Goal: Task Accomplishment & Management: Use online tool/utility

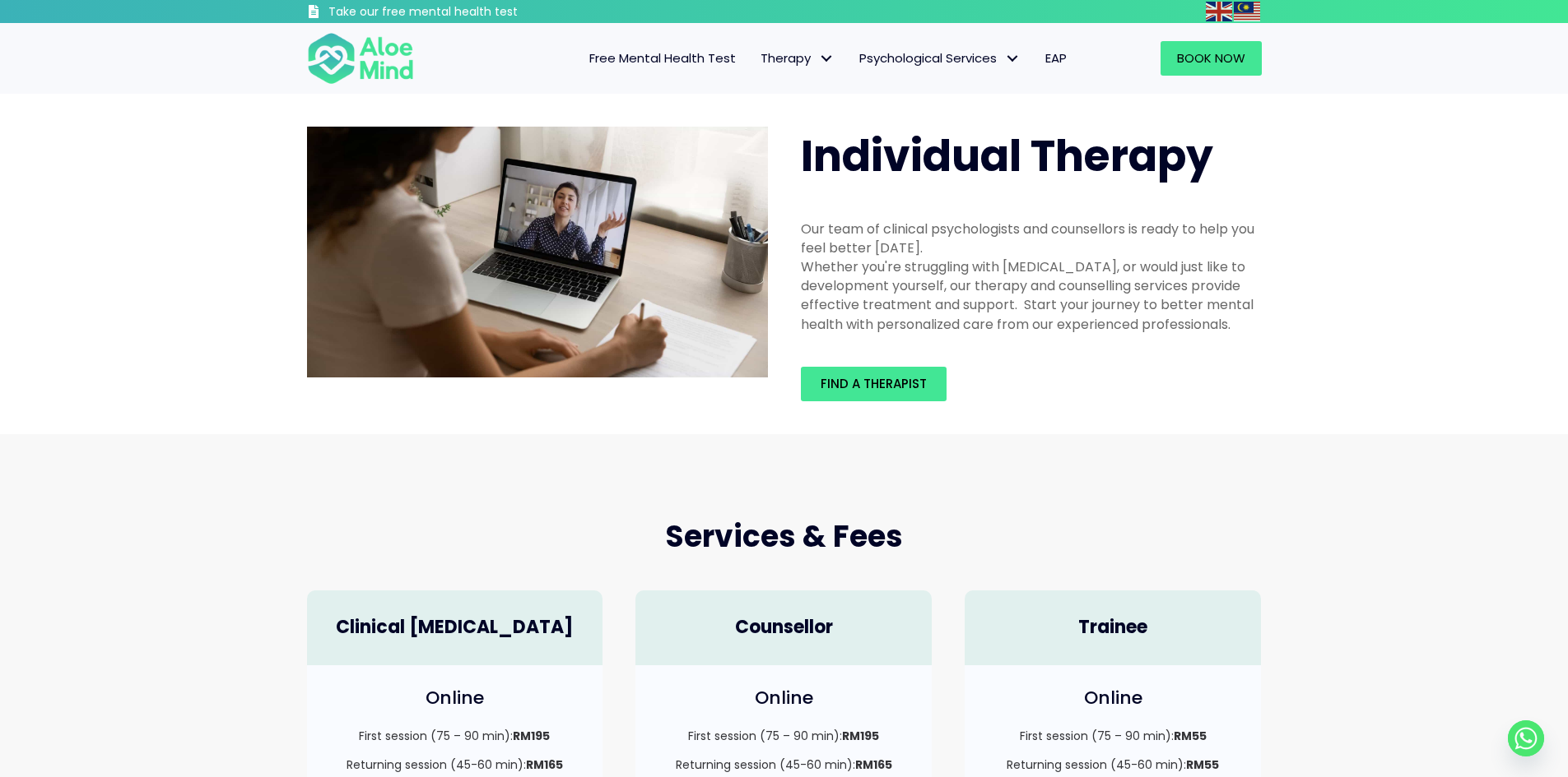
click at [700, 54] on span "Free Mental Health Test" at bounding box center [663, 58] width 146 height 17
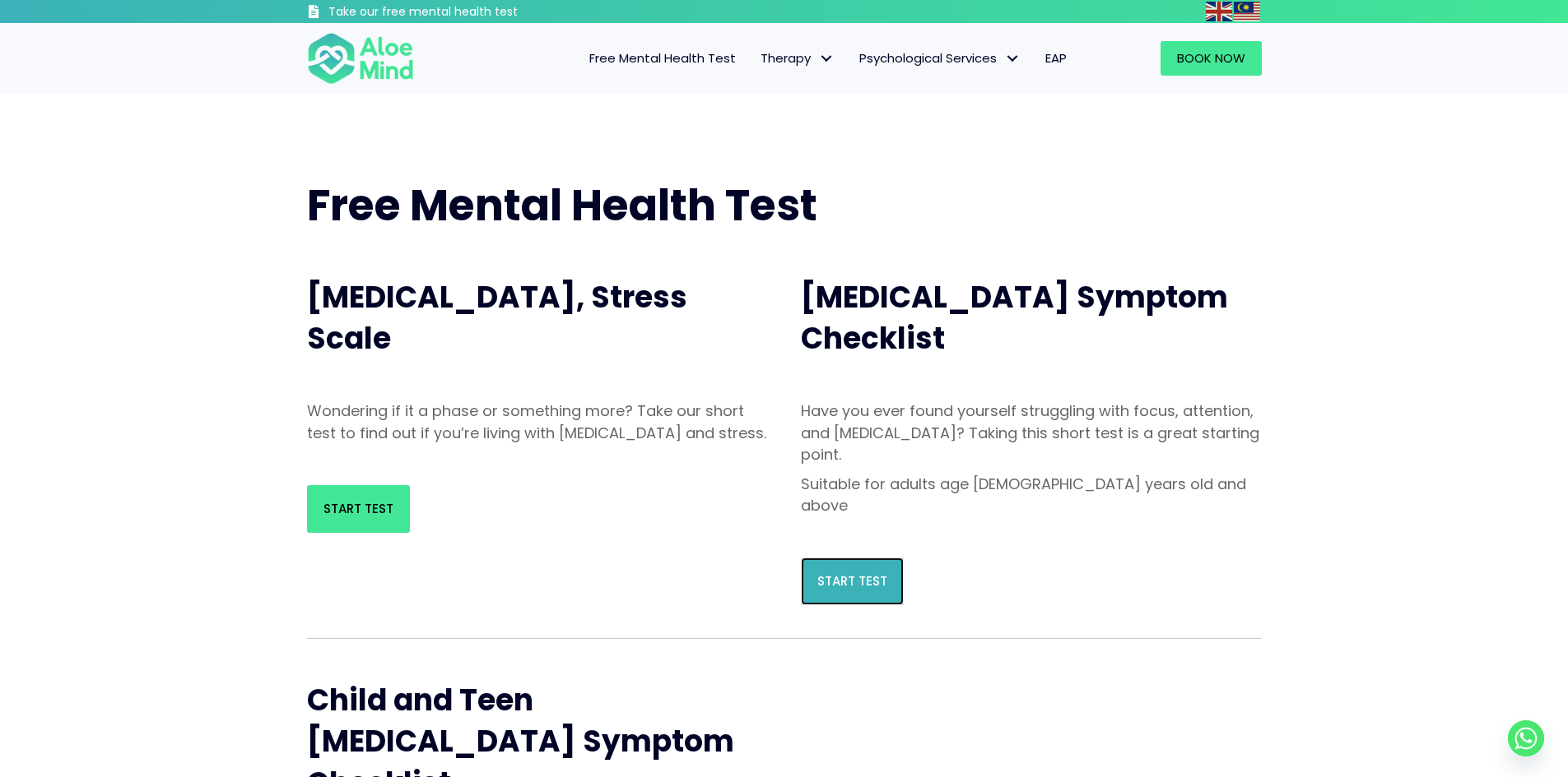
click at [844, 573] on span "Start Test" at bounding box center [852, 581] width 70 height 17
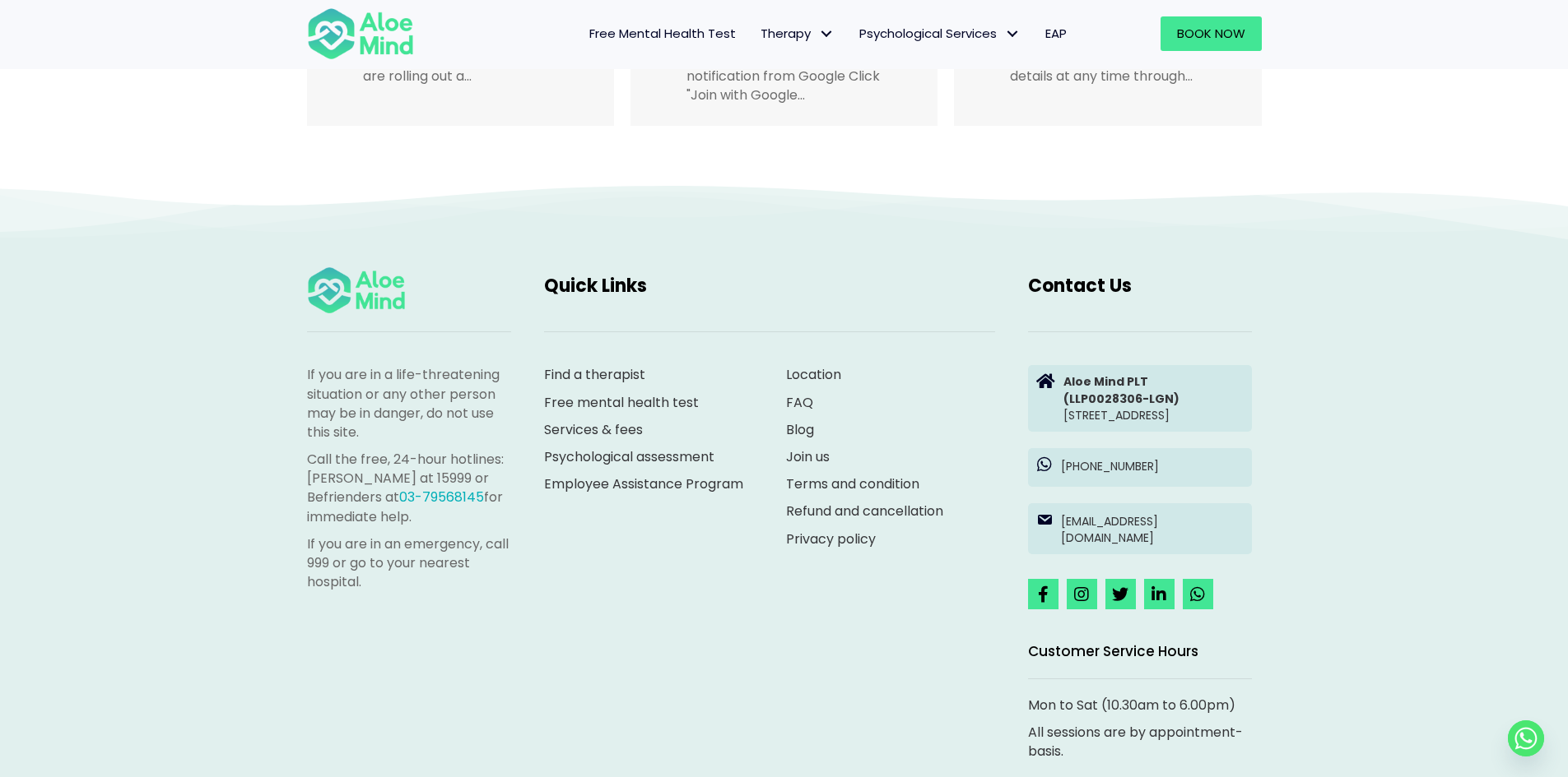
scroll to position [3411, 0]
